Goal: Find specific page/section: Find specific page/section

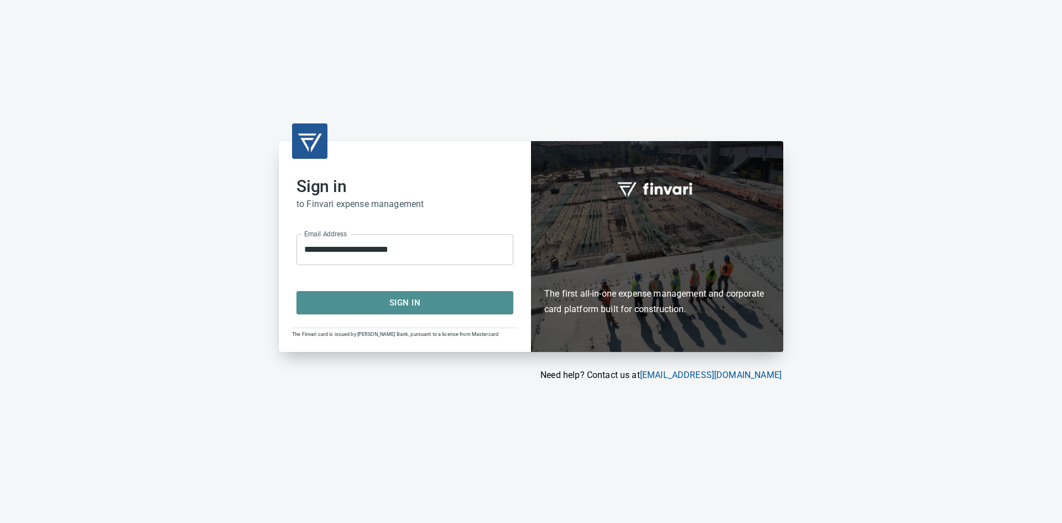
click at [394, 301] on span "Sign In" at bounding box center [405, 302] width 192 height 14
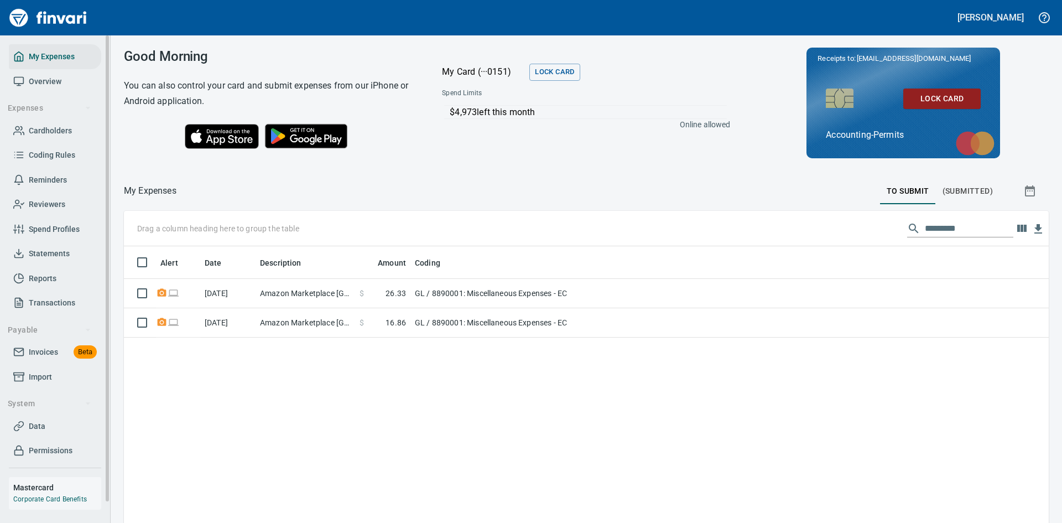
scroll to position [393, 908]
click at [33, 77] on span "Overview" at bounding box center [45, 82] width 33 height 14
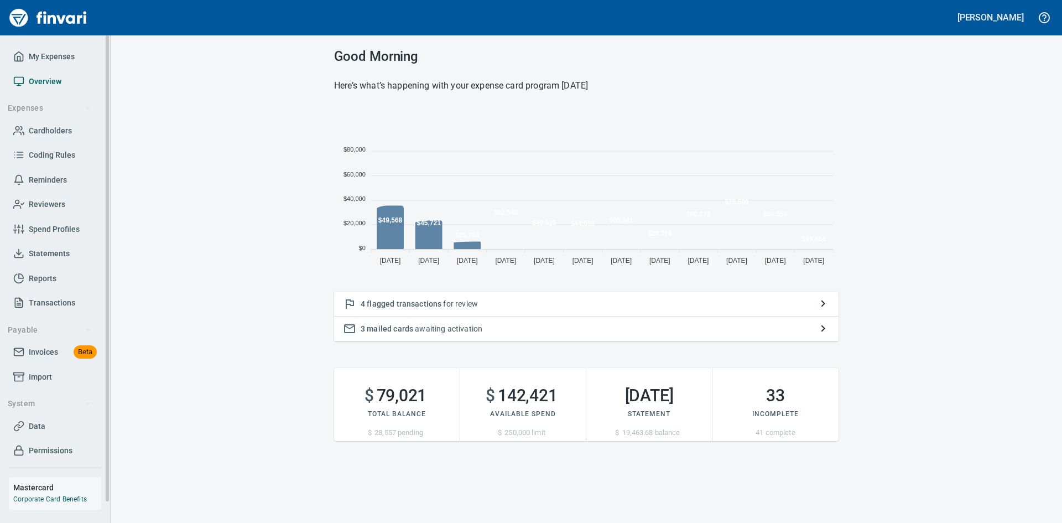
scroll to position [163, 496]
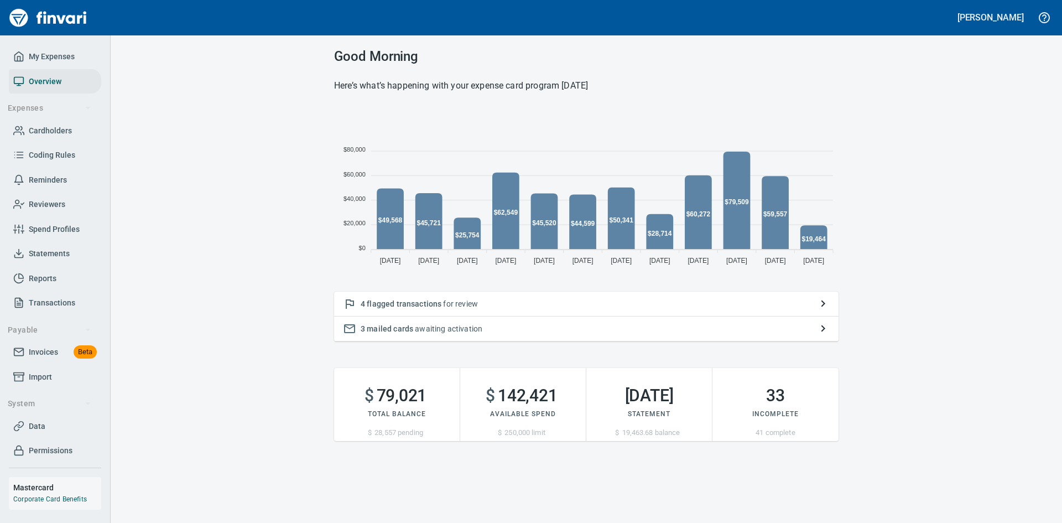
click at [394, 302] on span "flagged transactions" at bounding box center [404, 303] width 75 height 9
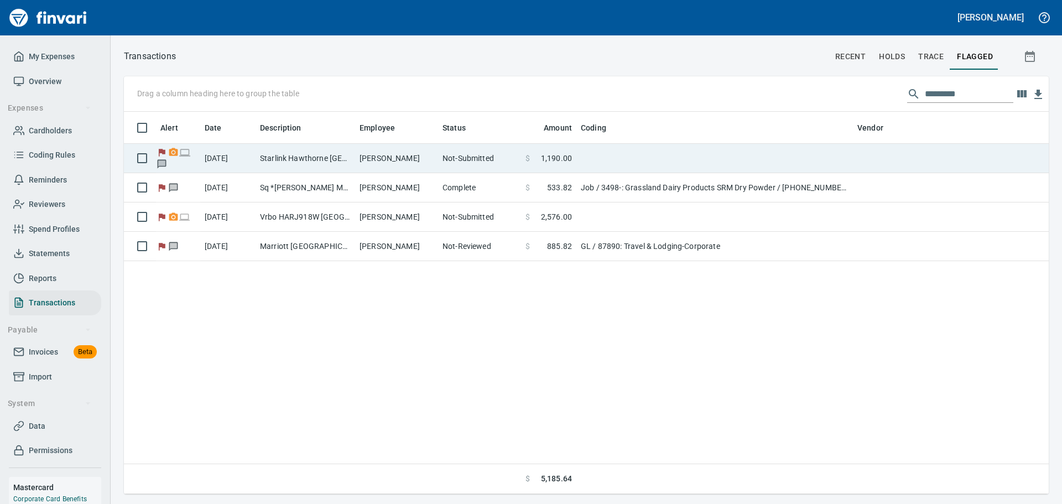
scroll to position [374, 908]
